Goal: Check status: Check status

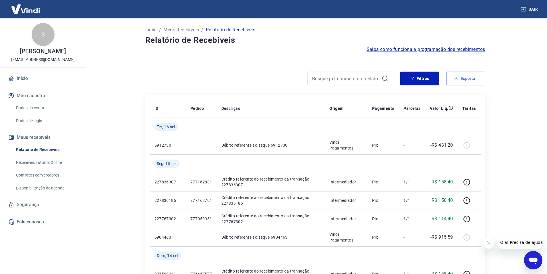
click at [476, 80] on button "Exportar" at bounding box center [465, 79] width 39 height 14
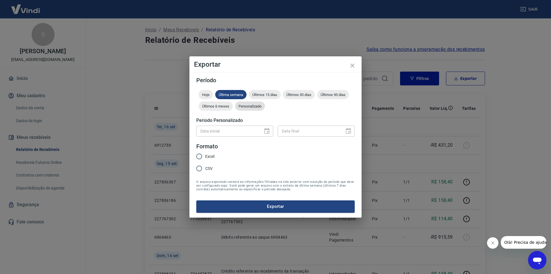
click at [260, 104] on span "Personalizado" at bounding box center [250, 106] width 30 height 4
click at [267, 127] on button "Choose date" at bounding box center [266, 130] width 11 height 11
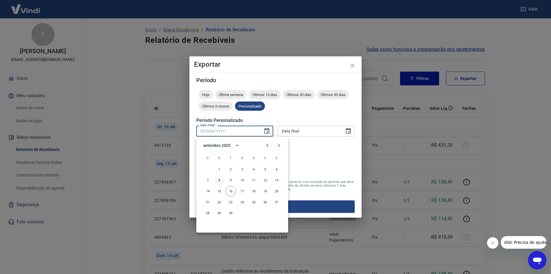
click at [222, 180] on button "8" at bounding box center [219, 180] width 10 height 10
type input "[DATE]"
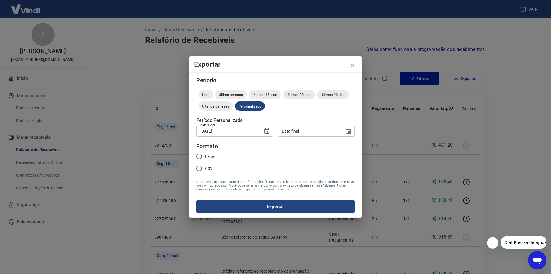
click at [343, 135] on div "Data final" at bounding box center [316, 130] width 77 height 11
type input "DD/MM/YYYY"
click at [345, 132] on icon "Choose date" at bounding box center [348, 131] width 7 height 7
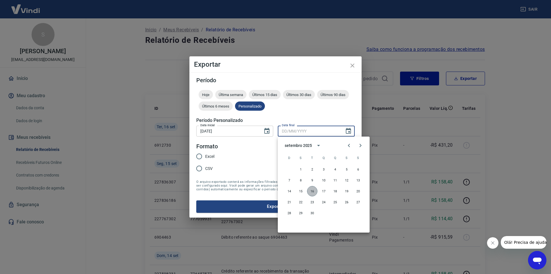
click at [312, 189] on button "16" at bounding box center [312, 191] width 10 height 10
type input "[DATE]"
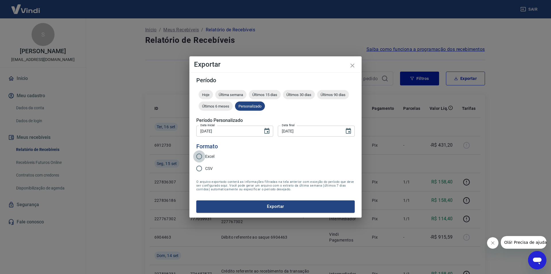
click at [201, 155] on input "Excel" at bounding box center [199, 156] width 12 height 12
radio input "true"
click at [241, 205] on button "Exportar" at bounding box center [275, 206] width 159 height 12
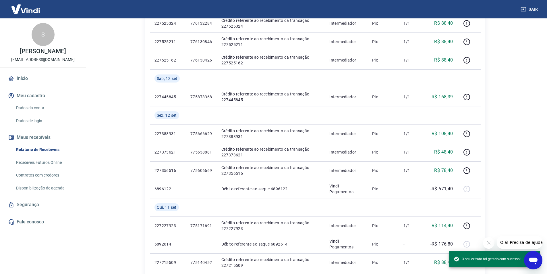
scroll to position [345, 0]
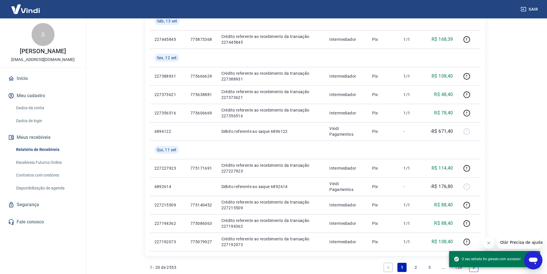
click at [418, 267] on link "2" at bounding box center [415, 266] width 9 height 9
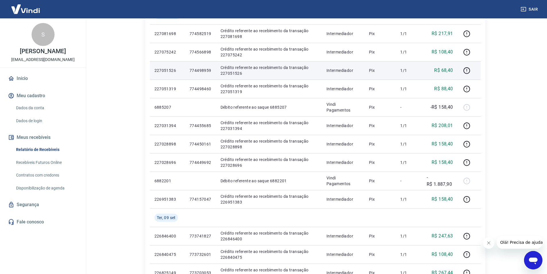
scroll to position [316, 0]
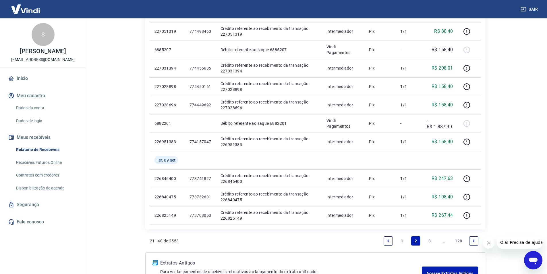
click at [19, 82] on link "Início" at bounding box center [43, 78] width 72 height 13
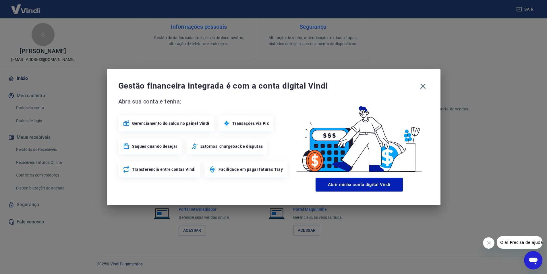
scroll to position [233, 0]
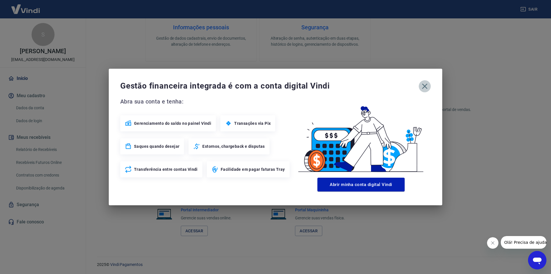
click at [425, 88] on icon "button" at bounding box center [424, 86] width 9 height 9
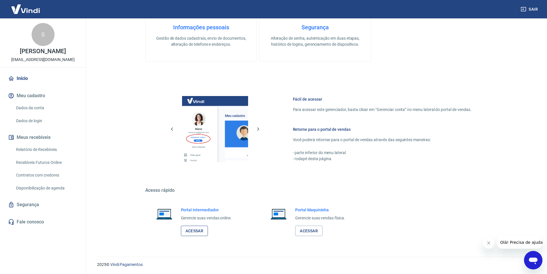
click at [192, 230] on link "Acessar" at bounding box center [194, 230] width 27 height 11
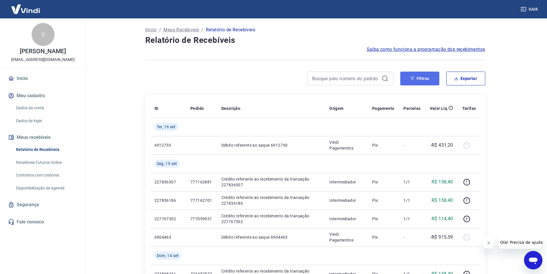
click at [428, 80] on button "Filtros" at bounding box center [419, 79] width 39 height 14
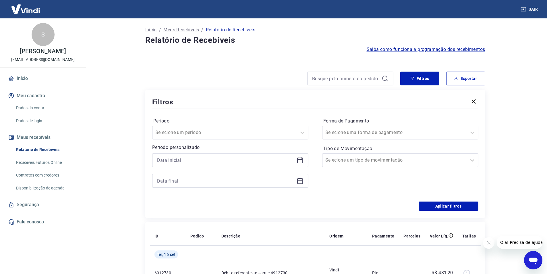
click at [299, 163] on icon at bounding box center [300, 160] width 6 height 6
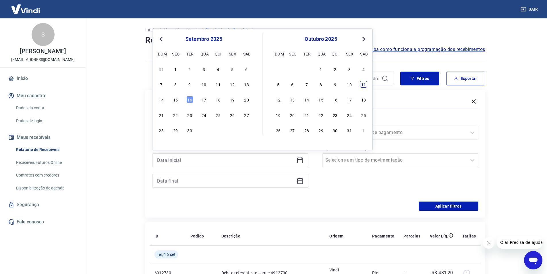
click at [362, 86] on div "11" at bounding box center [363, 84] width 7 height 7
click at [363, 86] on div "Filtros Exportar Filtros Período Selecione um período Período personalizado Pre…" at bounding box center [315, 145] width 340 height 146
type input "11/10/2025"
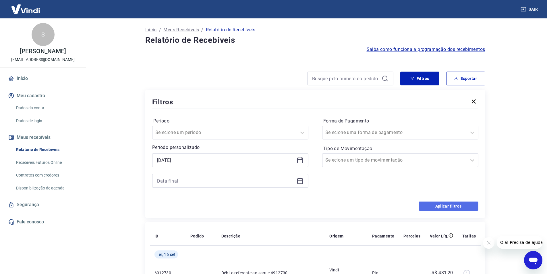
click at [451, 208] on button "Aplicar filtros" at bounding box center [449, 205] width 60 height 9
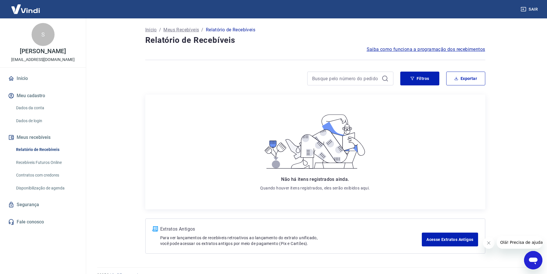
scroll to position [11, 0]
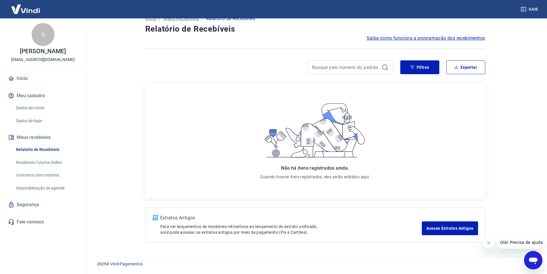
click at [490, 242] on icon "Fechar mensagem da empresa" at bounding box center [488, 242] width 5 height 5
click at [421, 68] on button "Filtros" at bounding box center [419, 67] width 39 height 14
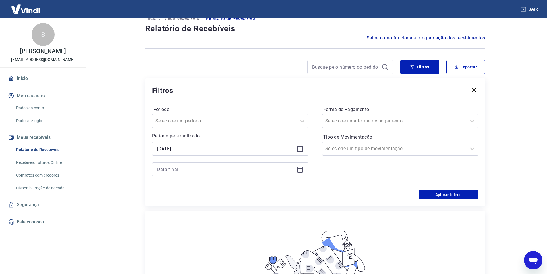
click at [302, 148] on icon at bounding box center [300, 148] width 6 height 1
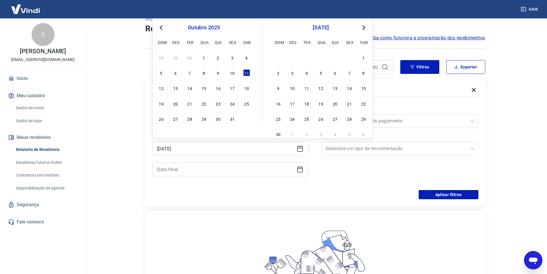
click at [158, 27] on button "Previous Month" at bounding box center [161, 27] width 7 height 7
click at [217, 72] on div "11" at bounding box center [218, 72] width 7 height 7
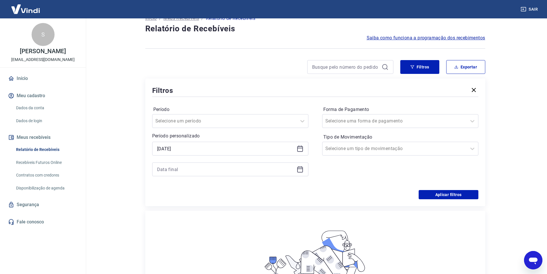
type input "11/09/2025"
click at [301, 171] on icon at bounding box center [300, 169] width 7 height 7
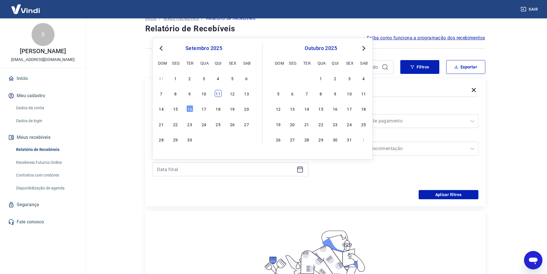
click at [216, 94] on div "11" at bounding box center [218, 93] width 7 height 7
type input "11/09/2025"
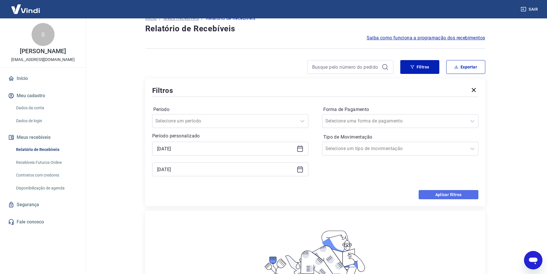
click at [447, 195] on button "Aplicar filtros" at bounding box center [449, 194] width 60 height 9
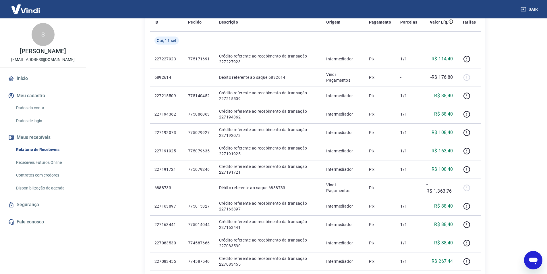
scroll to position [115, 0]
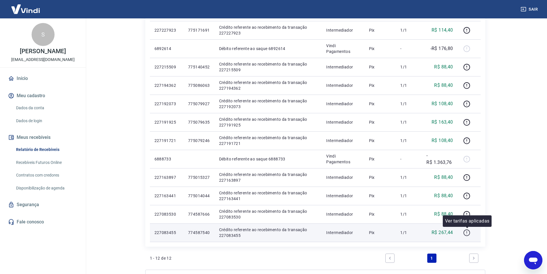
click at [466, 234] on icon "button" at bounding box center [466, 232] width 7 height 7
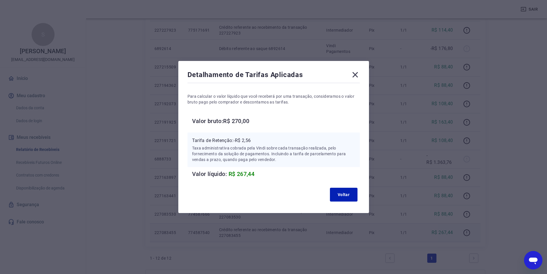
click at [357, 72] on icon at bounding box center [355, 74] width 9 height 9
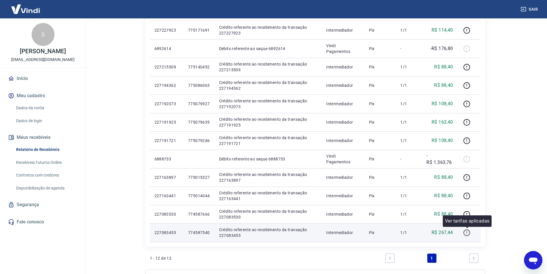
click at [466, 235] on icon "button" at bounding box center [466, 232] width 7 height 7
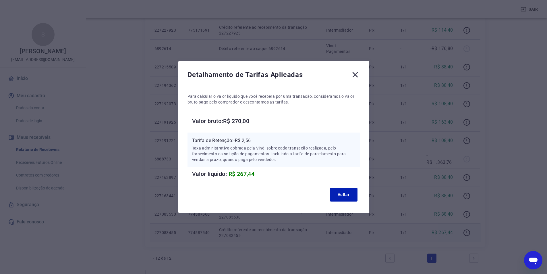
click at [358, 76] on icon at bounding box center [354, 74] width 5 height 5
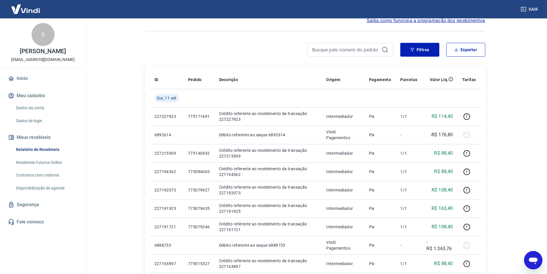
scroll to position [0, 0]
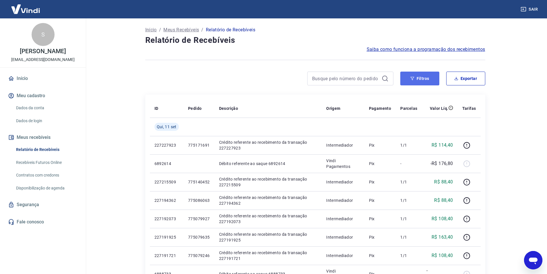
click at [413, 79] on icon "button" at bounding box center [412, 78] width 4 height 3
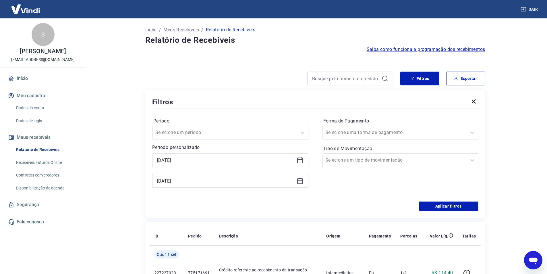
click at [299, 159] on icon at bounding box center [300, 159] width 6 height 1
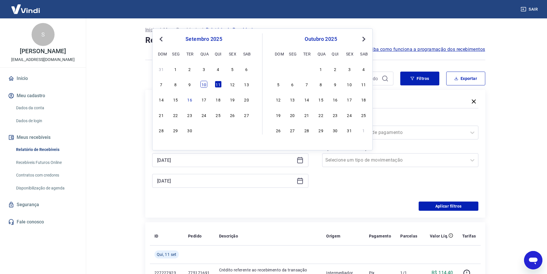
click at [207, 83] on div "10" at bounding box center [203, 84] width 7 height 7
type input "10/09/2025"
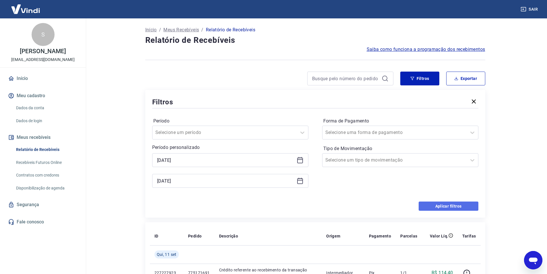
click at [456, 209] on button "Aplicar filtros" at bounding box center [449, 205] width 60 height 9
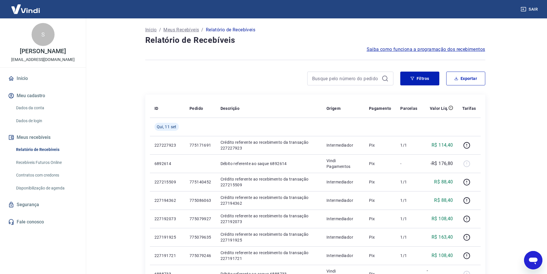
click at [509, 157] on main "Início / Meus Recebíveis / Relatório de Recebíveis Relatório de Recebíveis Saib…" at bounding box center [315, 145] width 464 height 255
click at [519, 138] on main "Início / Meus Recebíveis / Relatório de Recebíveis Relatório de Recebíveis Saib…" at bounding box center [315, 145] width 464 height 255
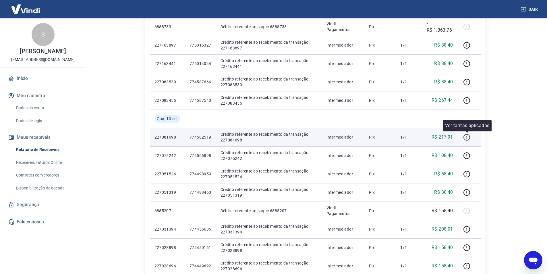
click at [467, 136] on icon "button" at bounding box center [466, 137] width 7 height 7
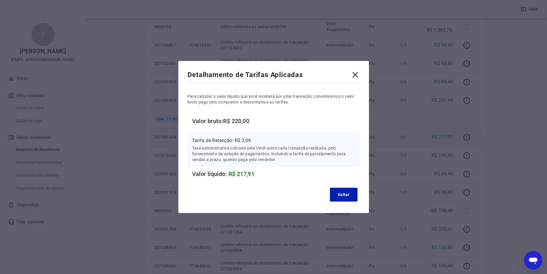
click at [356, 76] on icon at bounding box center [354, 74] width 5 height 5
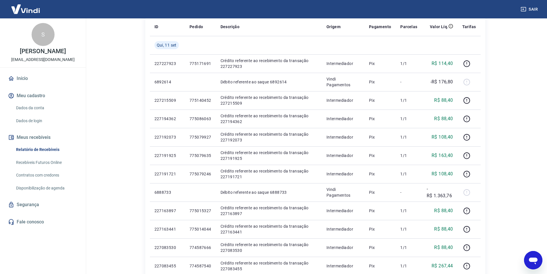
scroll to position [265, 0]
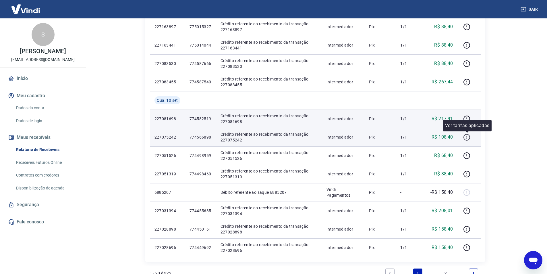
click at [468, 136] on icon "button" at bounding box center [466, 137] width 7 height 7
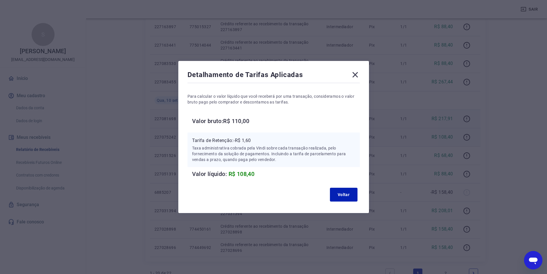
click at [356, 76] on icon at bounding box center [354, 74] width 5 height 5
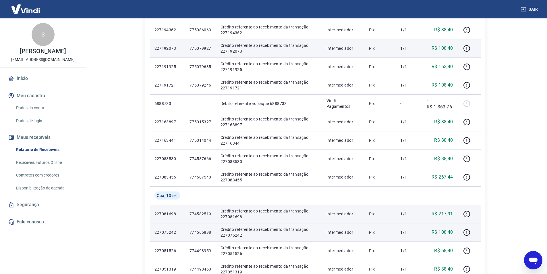
scroll to position [256, 0]
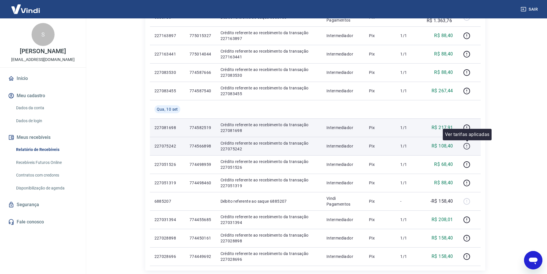
click at [466, 145] on icon "button" at bounding box center [466, 145] width 7 height 7
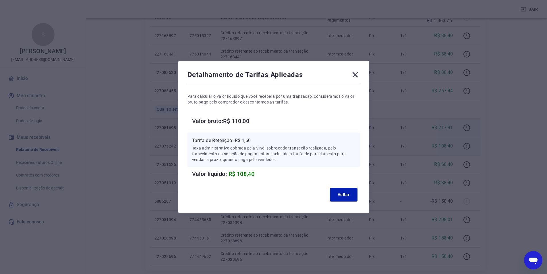
click at [360, 71] on icon at bounding box center [355, 74] width 9 height 9
